Goal: Task Accomplishment & Management: Use online tool/utility

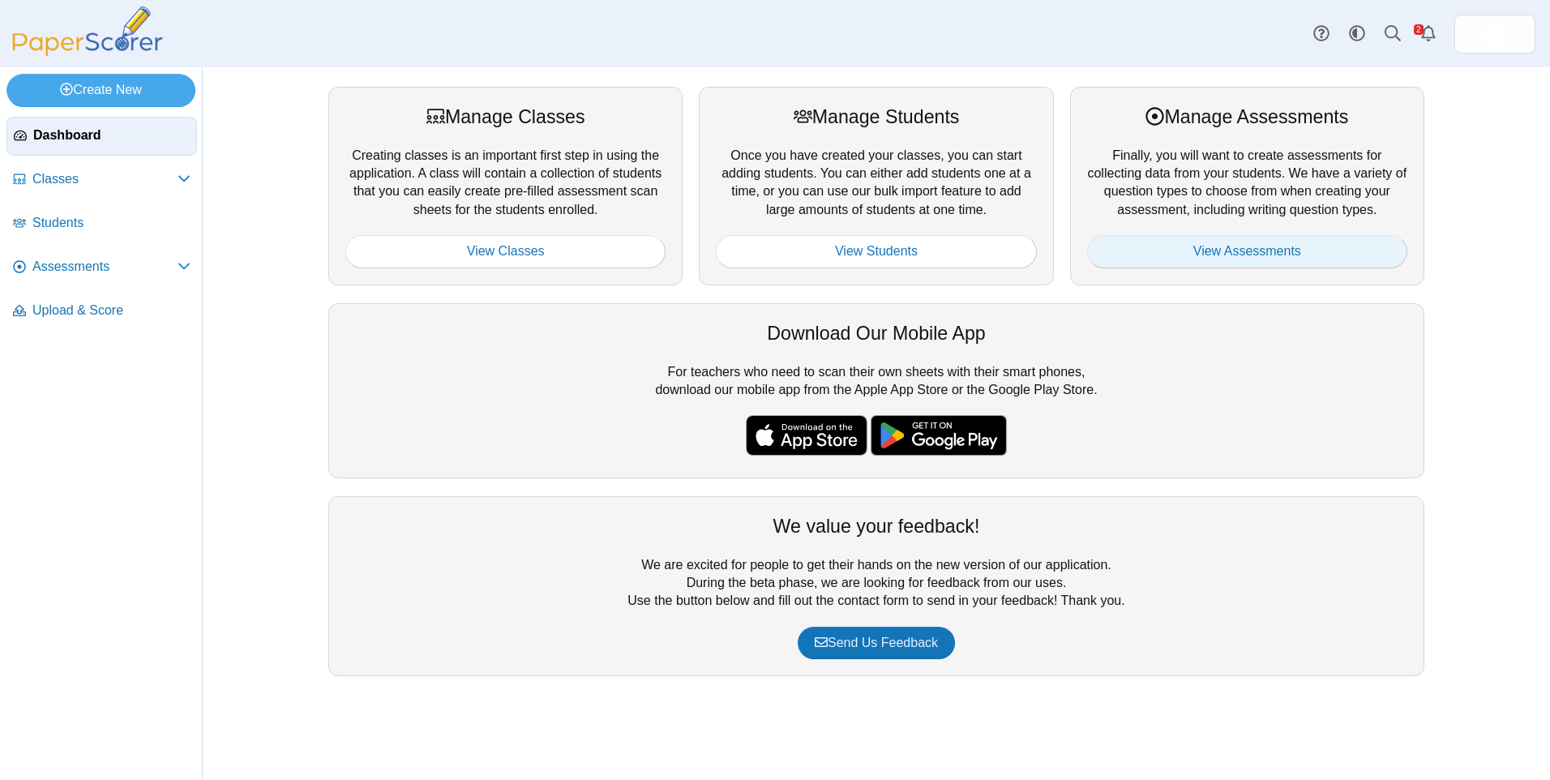
click at [1287, 260] on link "View Assessments" at bounding box center [1247, 251] width 320 height 32
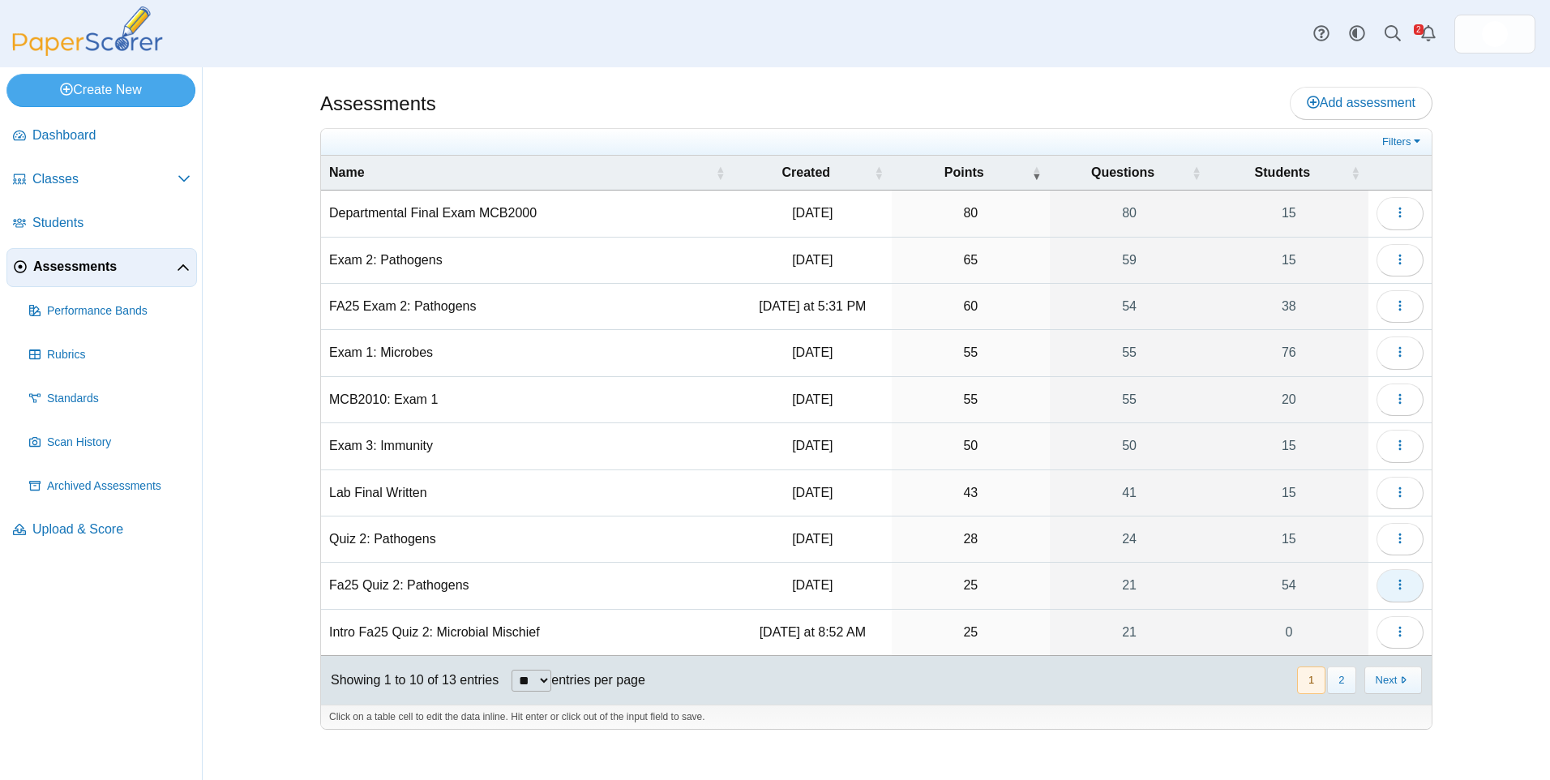
click at [1399, 576] on button "button" at bounding box center [1400, 585] width 47 height 32
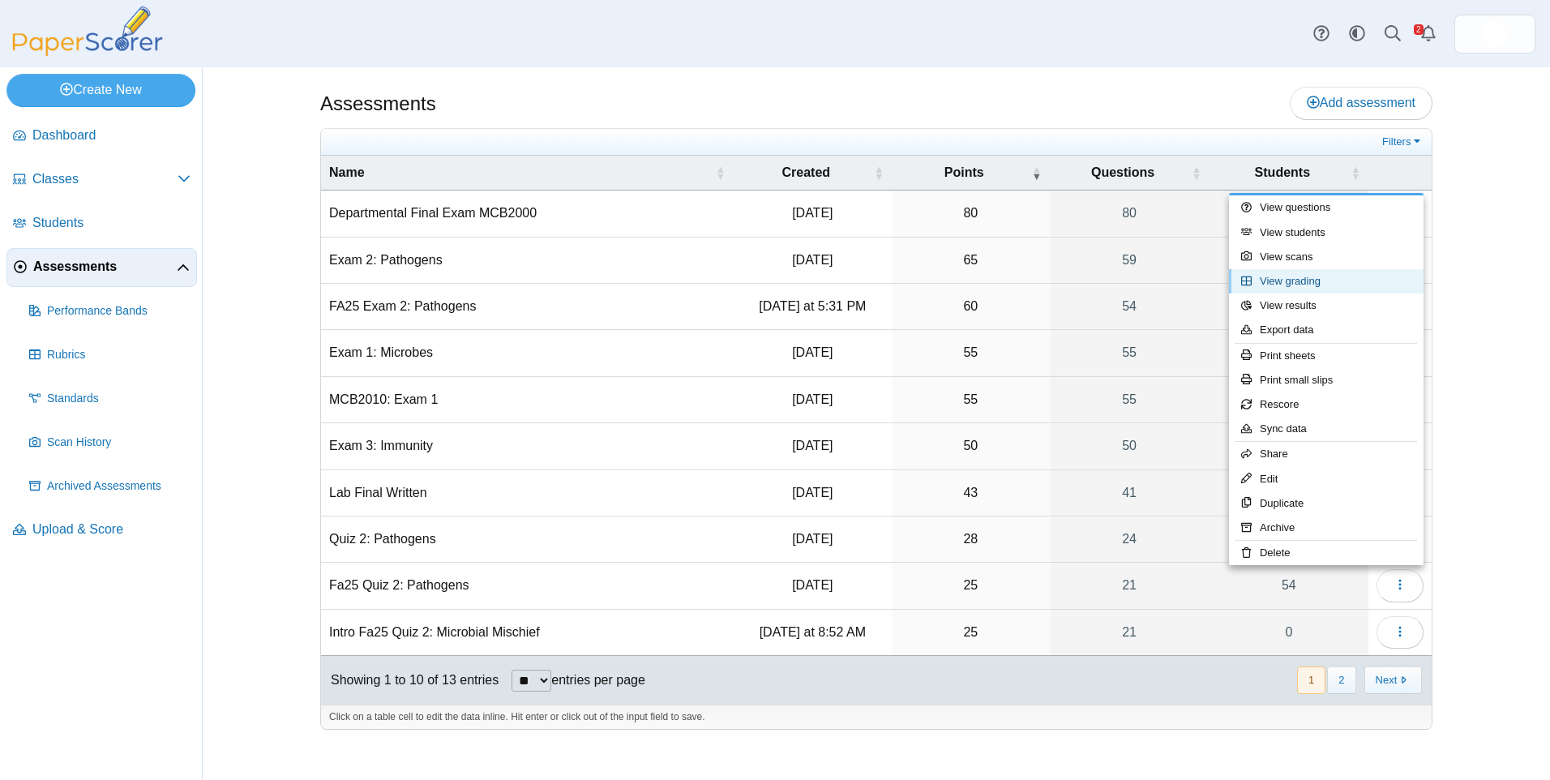
click at [1359, 284] on link "View grading" at bounding box center [1326, 281] width 195 height 24
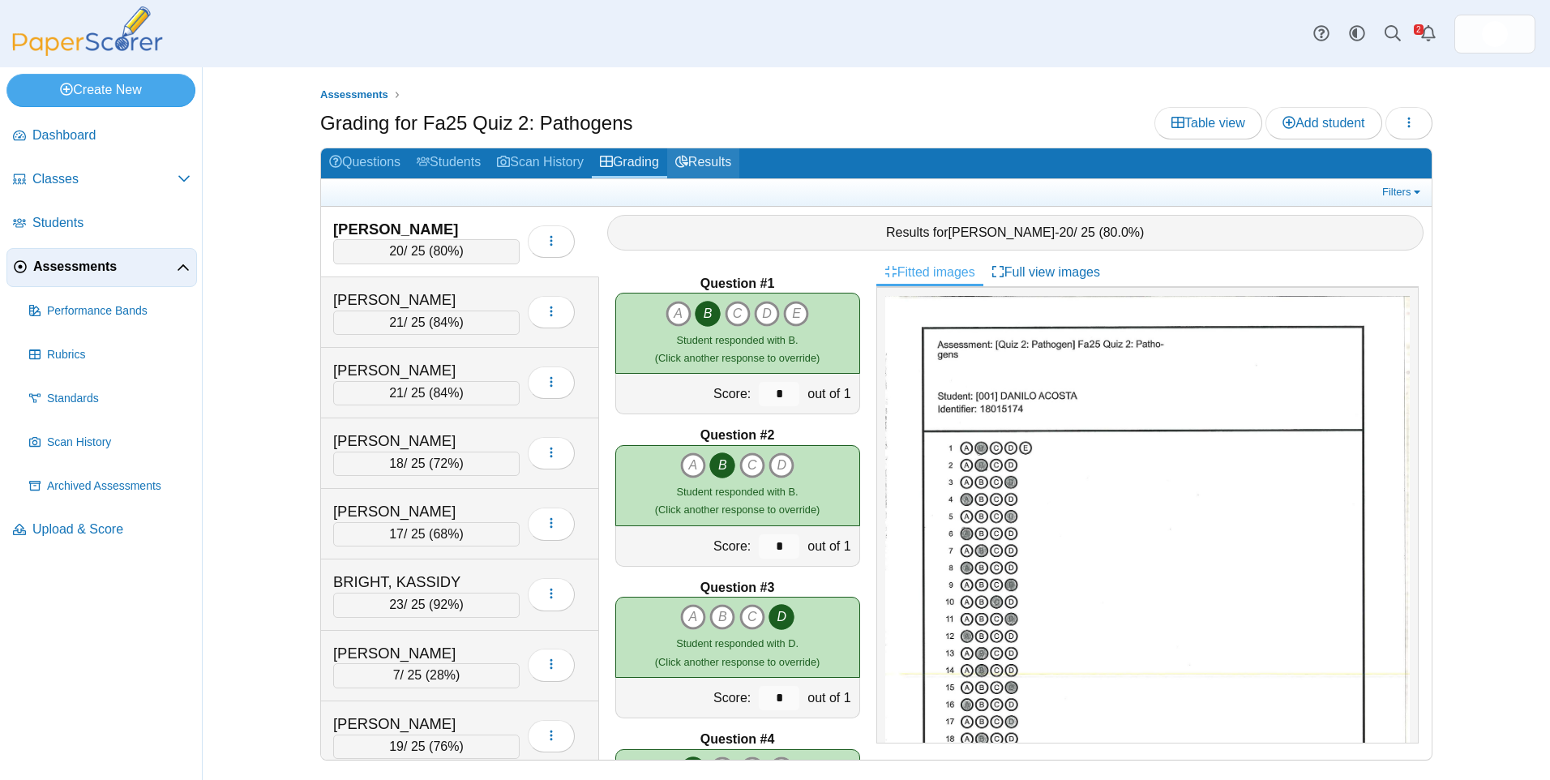
click at [688, 167] on use at bounding box center [681, 162] width 13 height 12
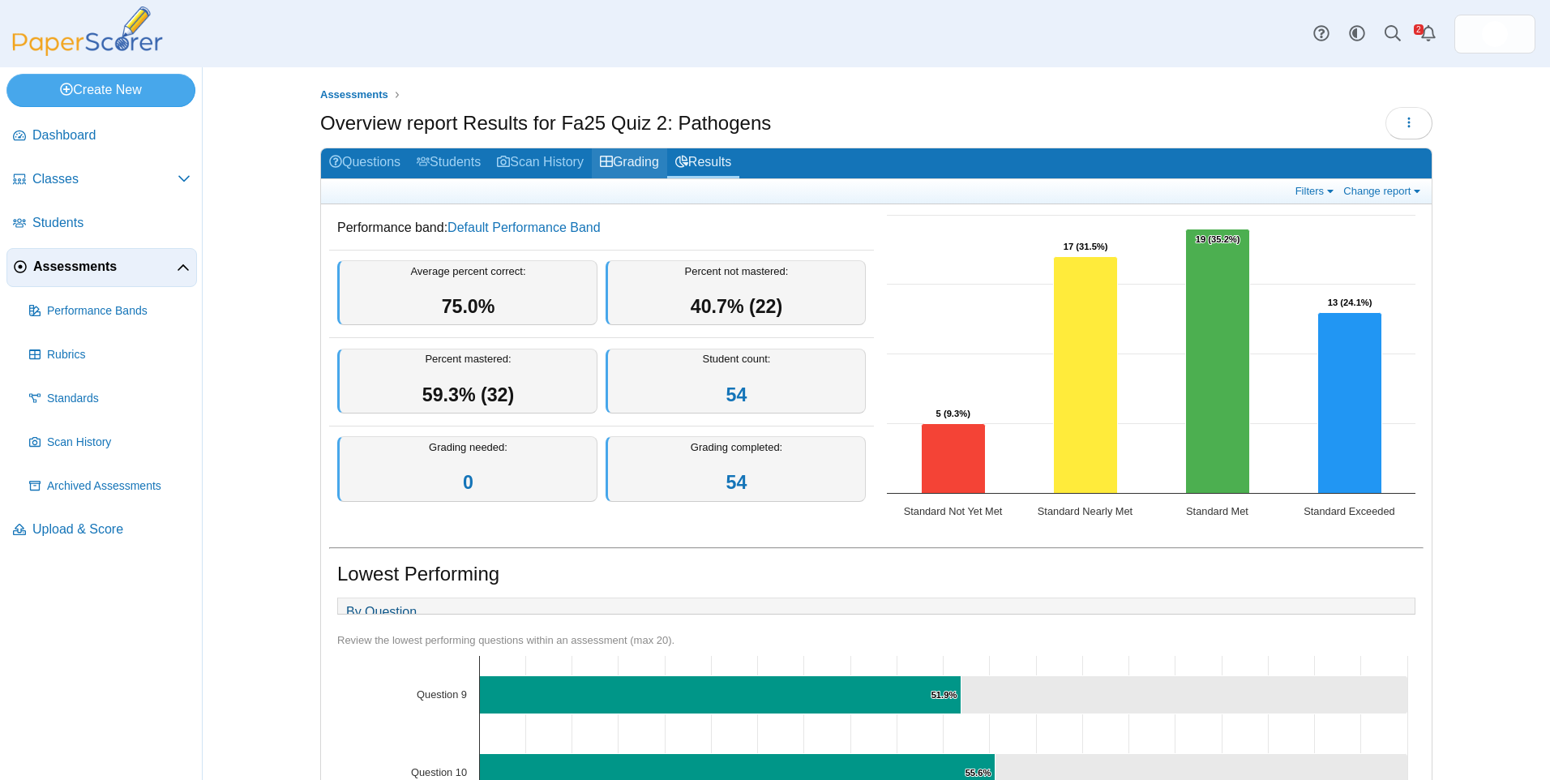
click at [652, 169] on link "Grading" at bounding box center [629, 163] width 75 height 30
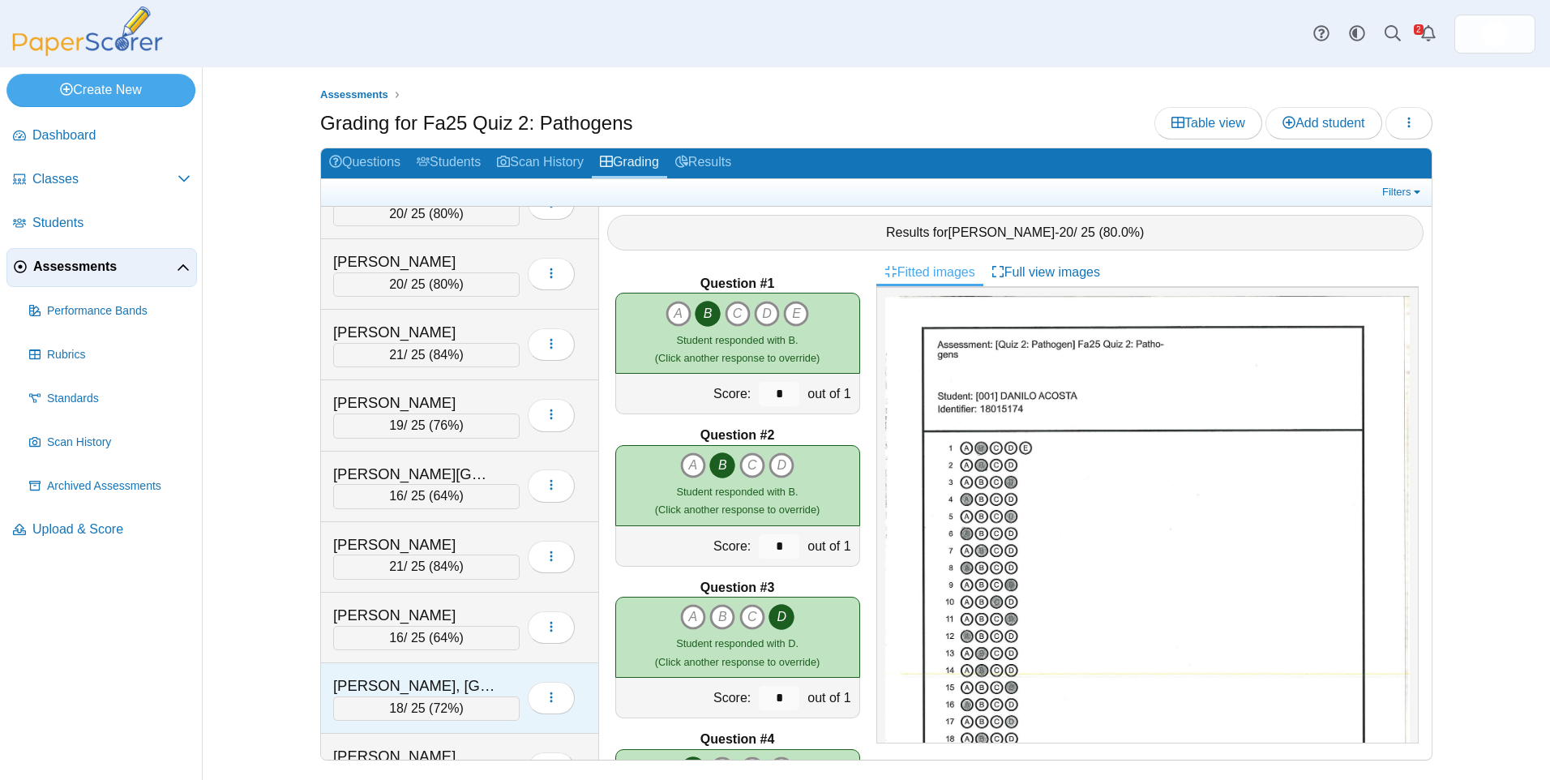
scroll to position [2027, 0]
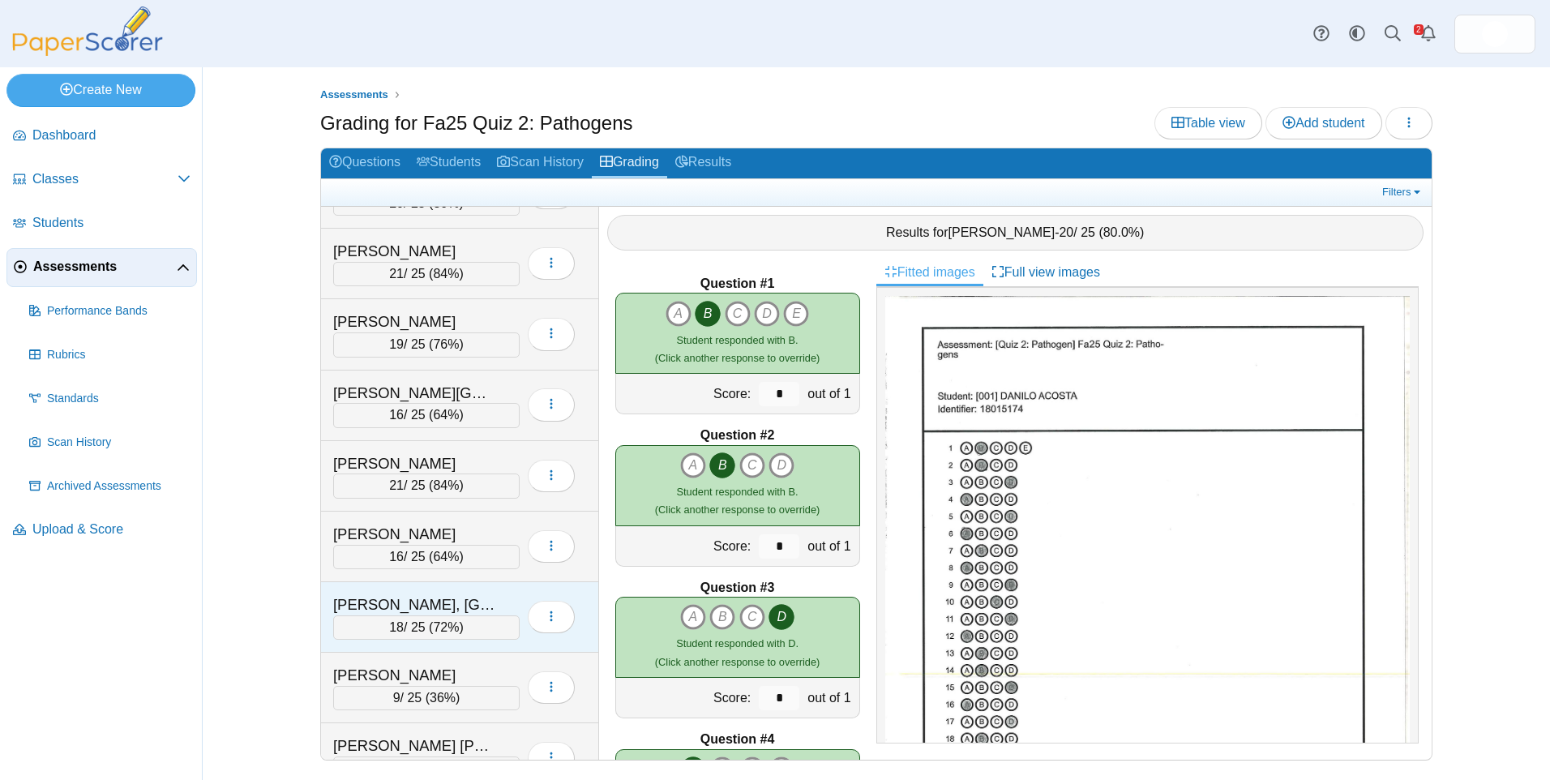
click at [425, 609] on div "[PERSON_NAME], [GEOGRAPHIC_DATA]" at bounding box center [414, 604] width 162 height 21
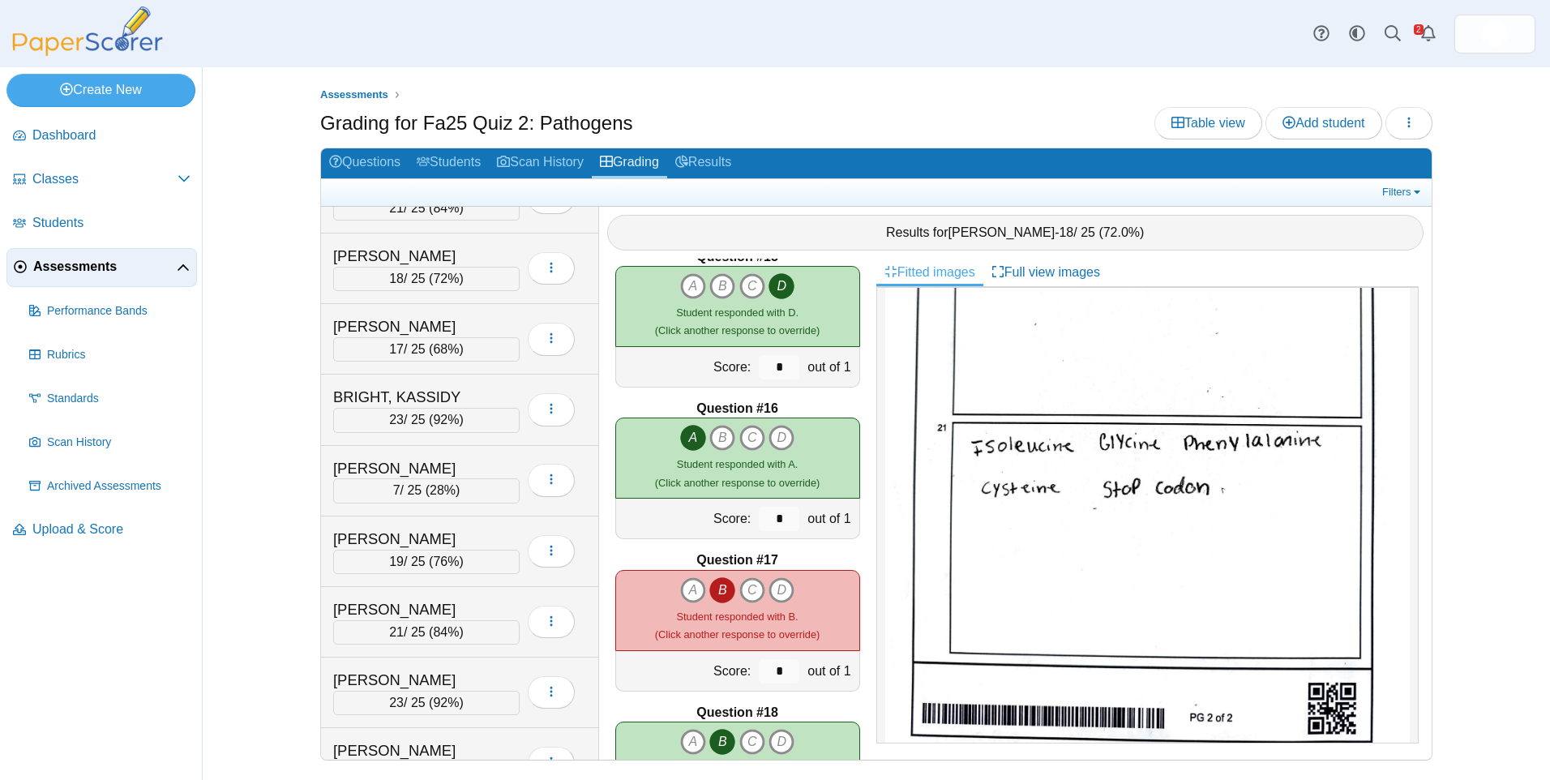
scroll to position [0, 0]
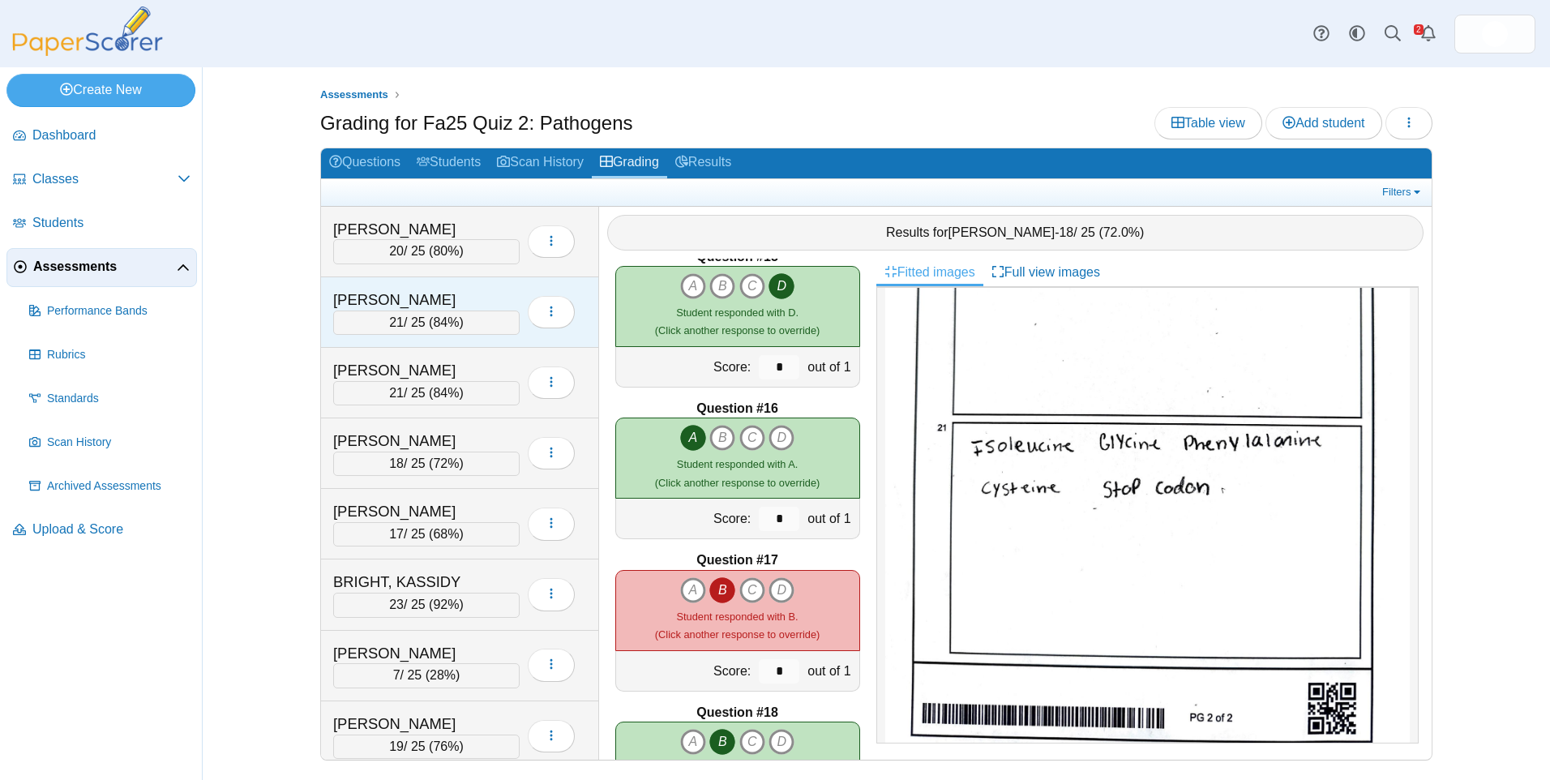
click at [459, 302] on div "[PERSON_NAME]" at bounding box center [414, 299] width 162 height 21
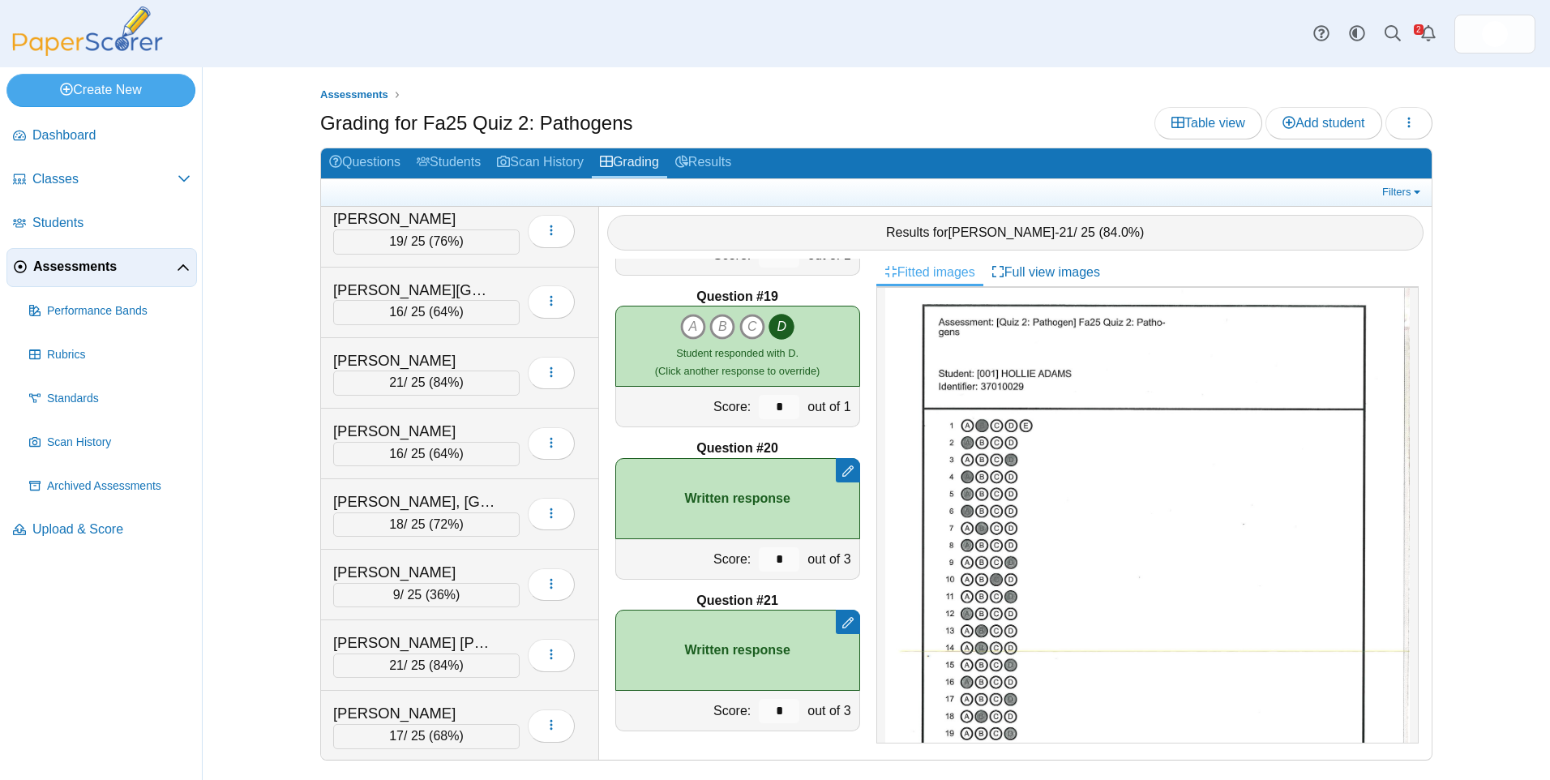
scroll to position [2127, 0]
click at [455, 429] on div "[PERSON_NAME]" at bounding box center [414, 434] width 162 height 21
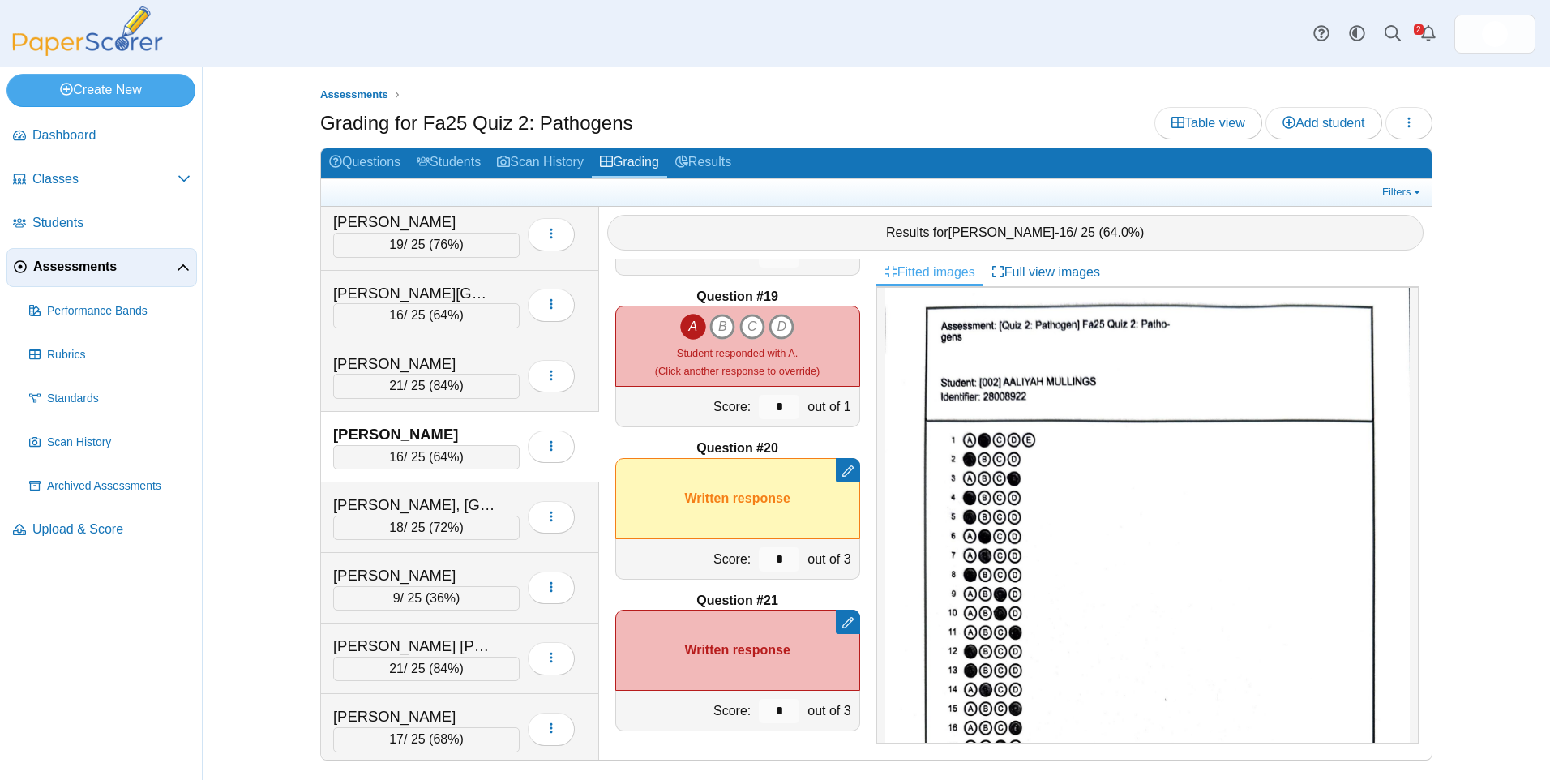
scroll to position [0, 0]
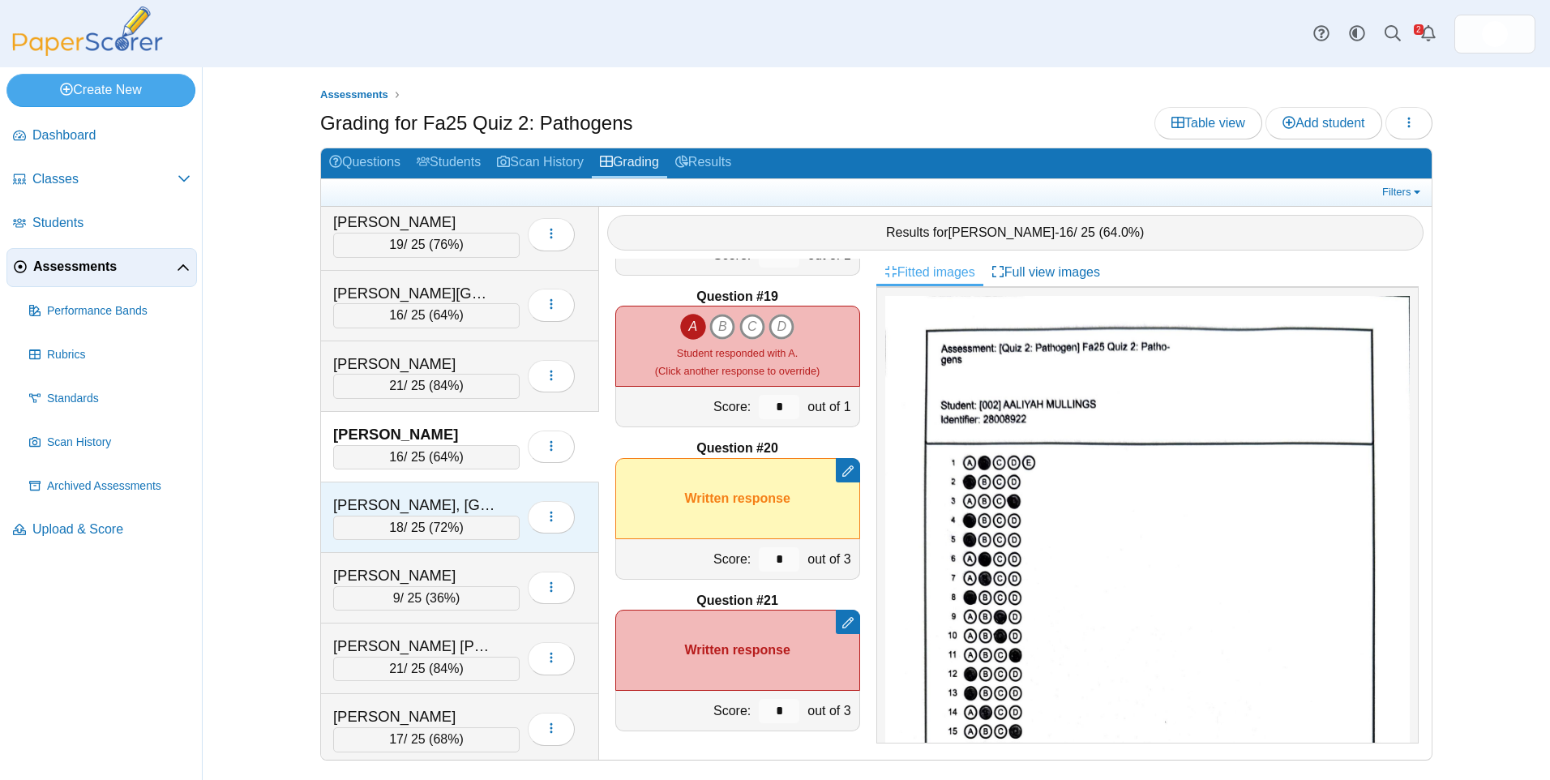
click at [468, 503] on div "[PERSON_NAME], [GEOGRAPHIC_DATA]" at bounding box center [414, 505] width 162 height 21
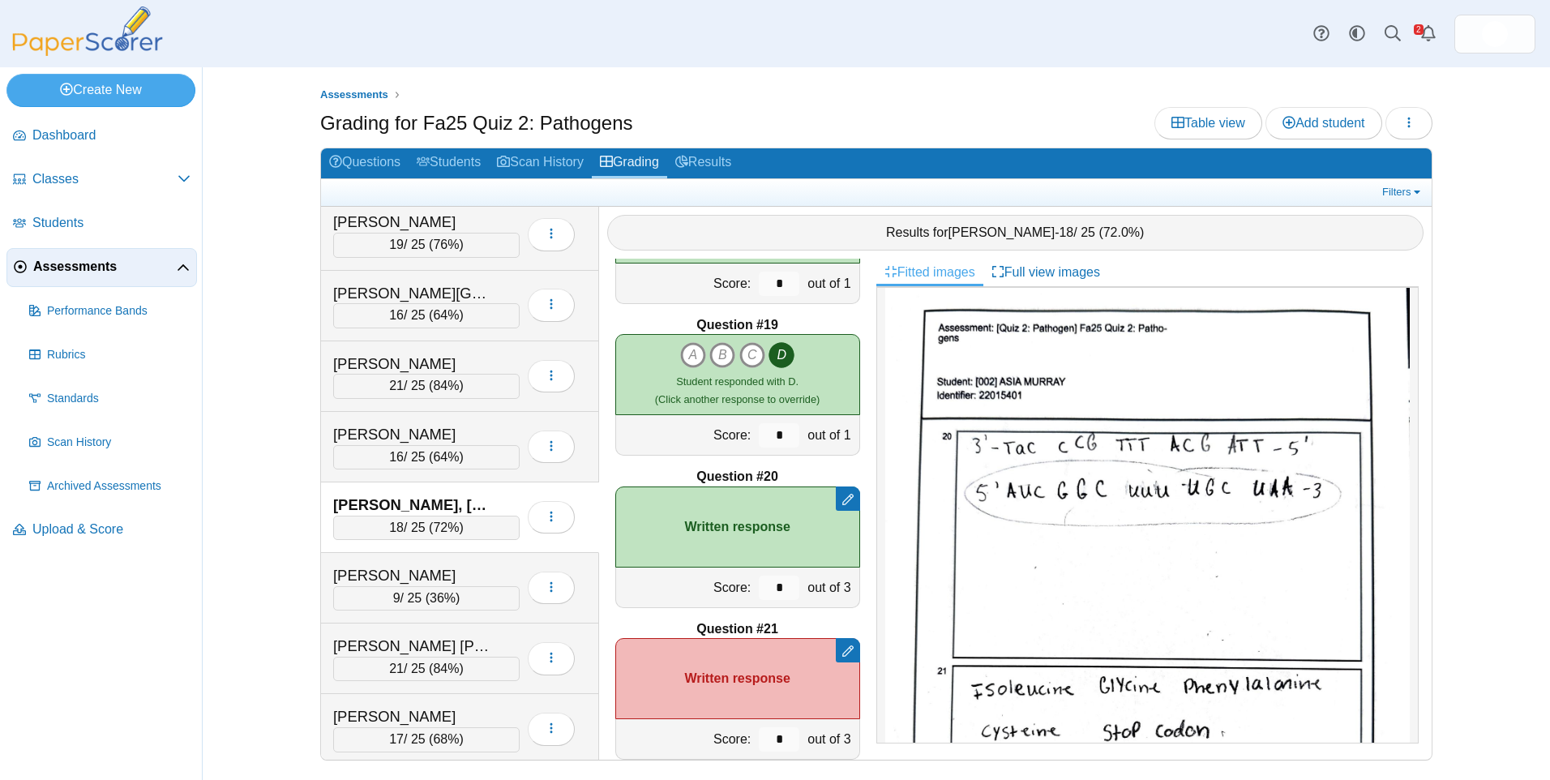
scroll to position [2722, 0]
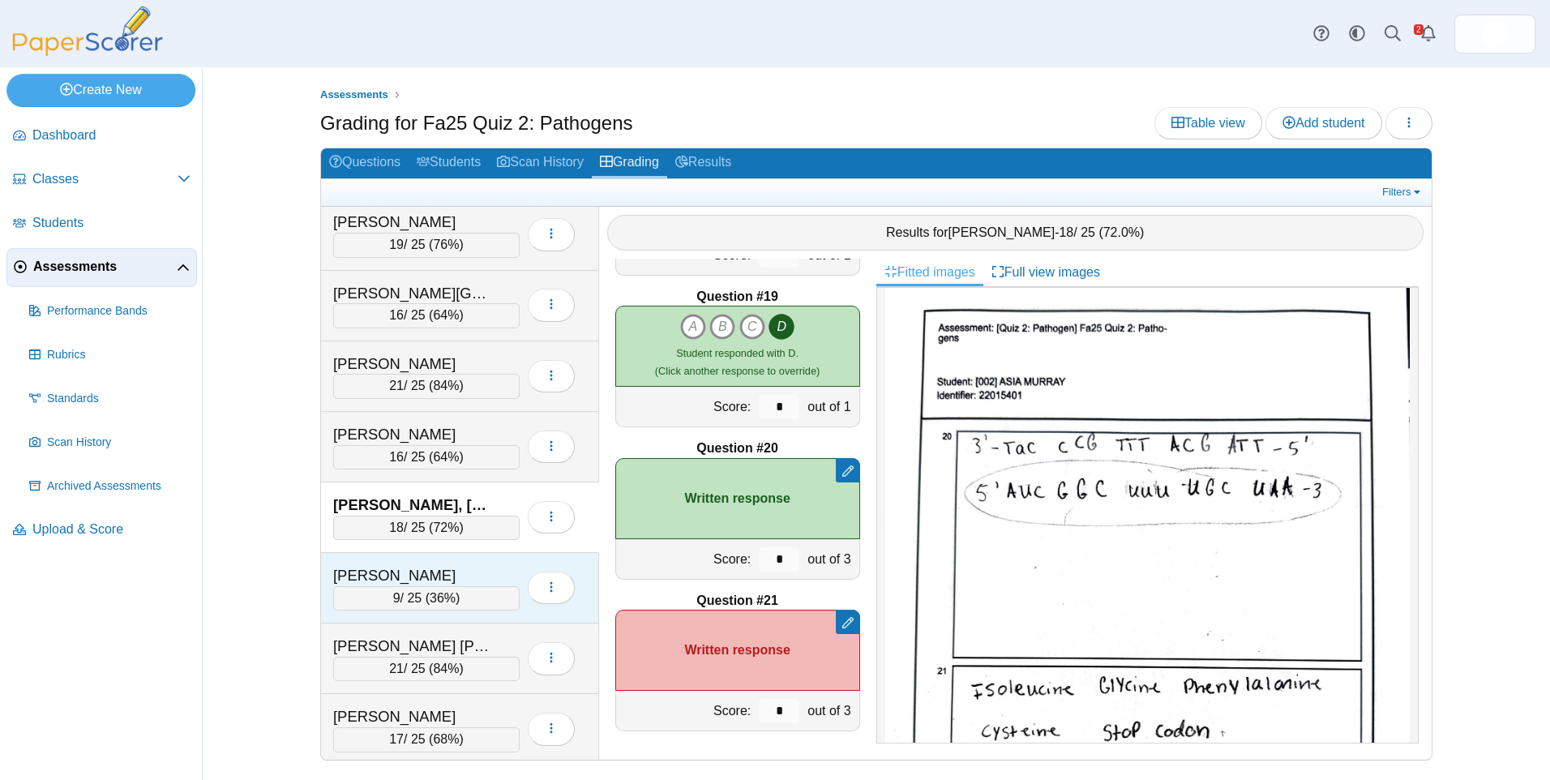
click at [486, 568] on div "[PERSON_NAME]" at bounding box center [414, 575] width 162 height 21
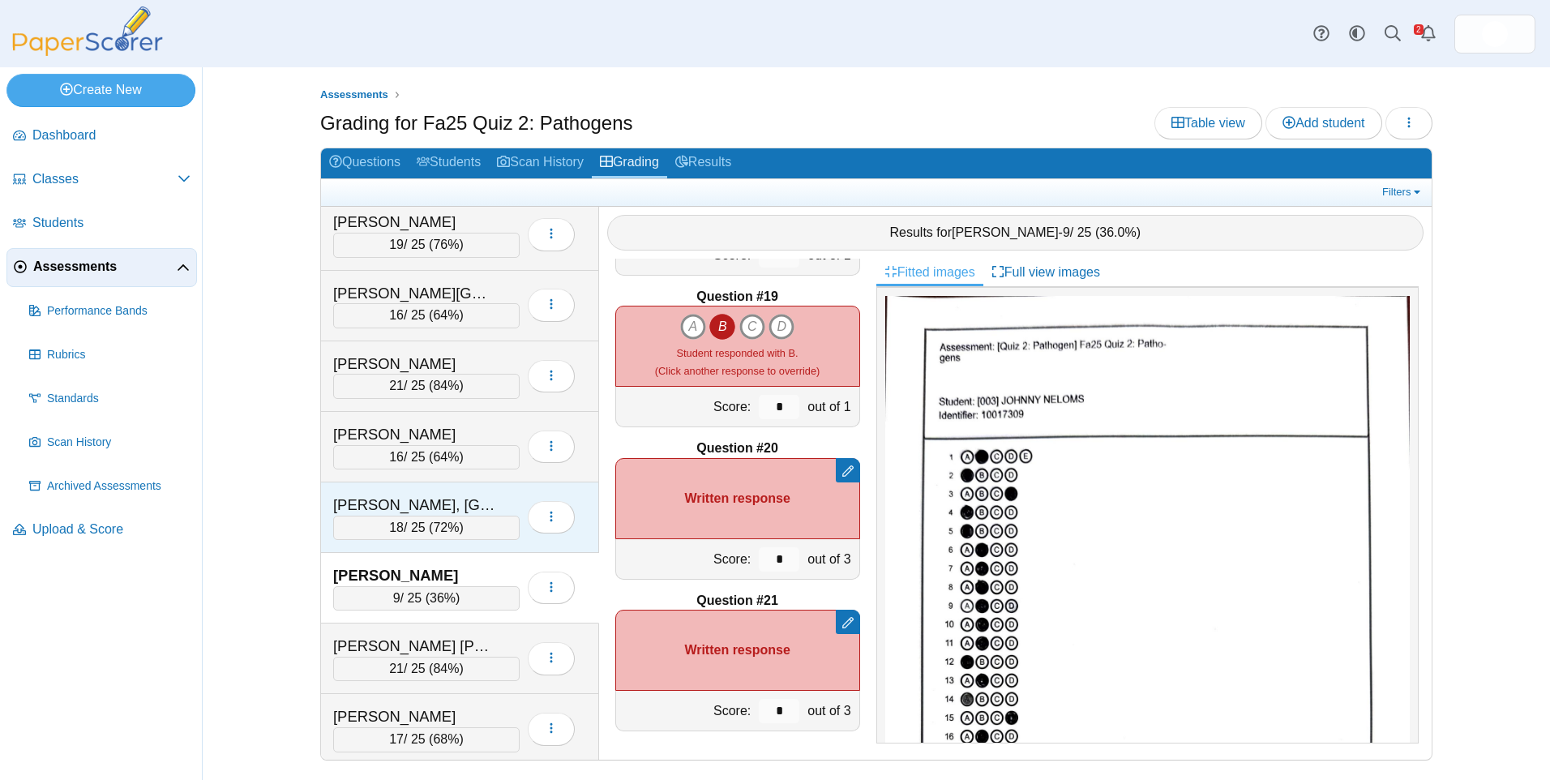
click at [481, 509] on div "[PERSON_NAME], [GEOGRAPHIC_DATA]" at bounding box center [414, 505] width 162 height 21
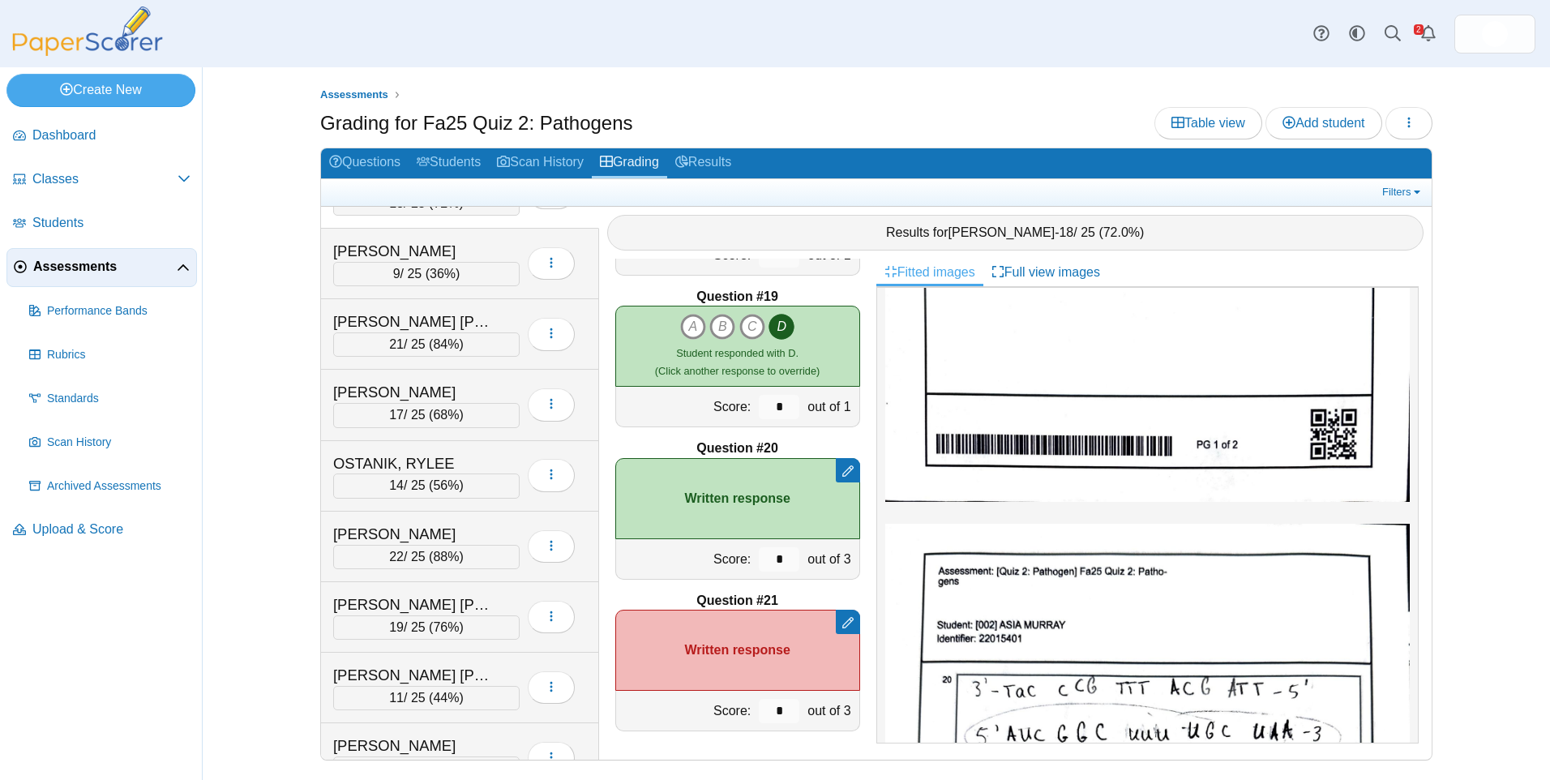
scroll to position [0, 0]
